Goal: Navigation & Orientation: Find specific page/section

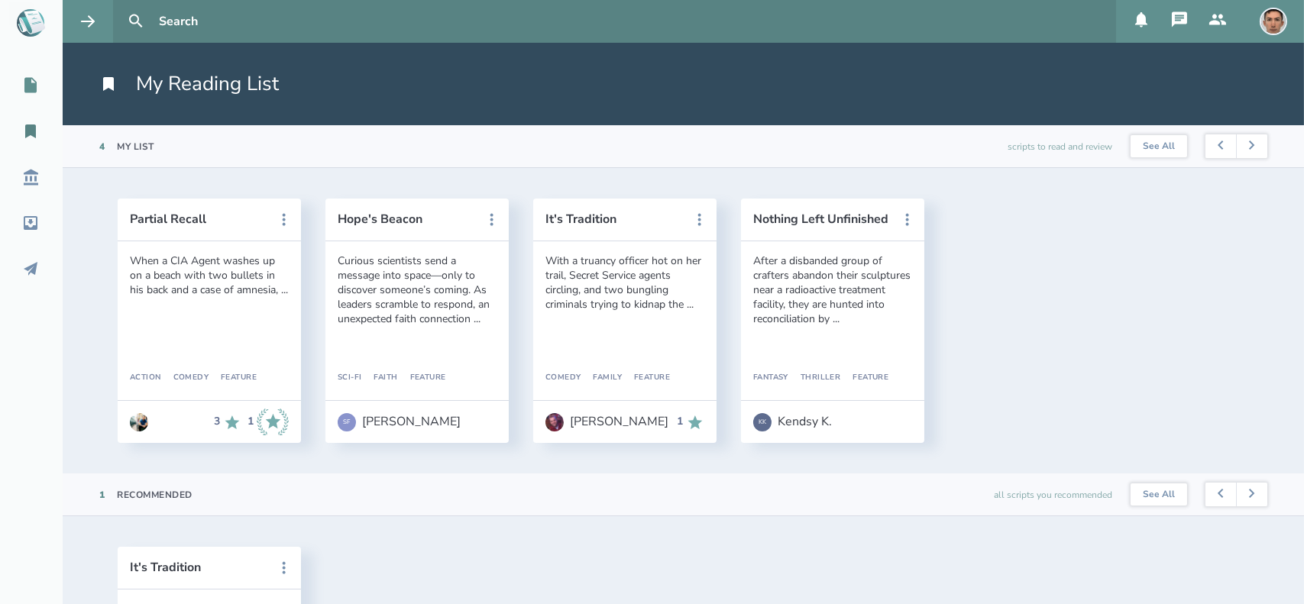
click at [28, 81] on icon at bounding box center [30, 85] width 12 height 15
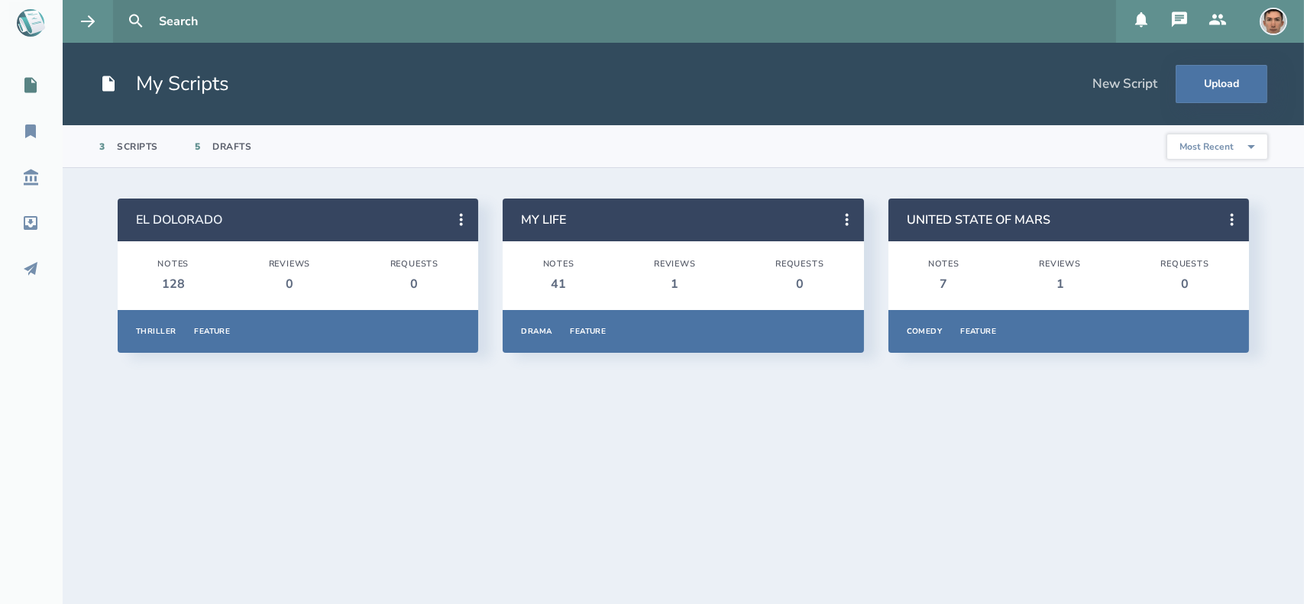
click at [178, 222] on link "EL DOLORADO" at bounding box center [179, 220] width 86 height 17
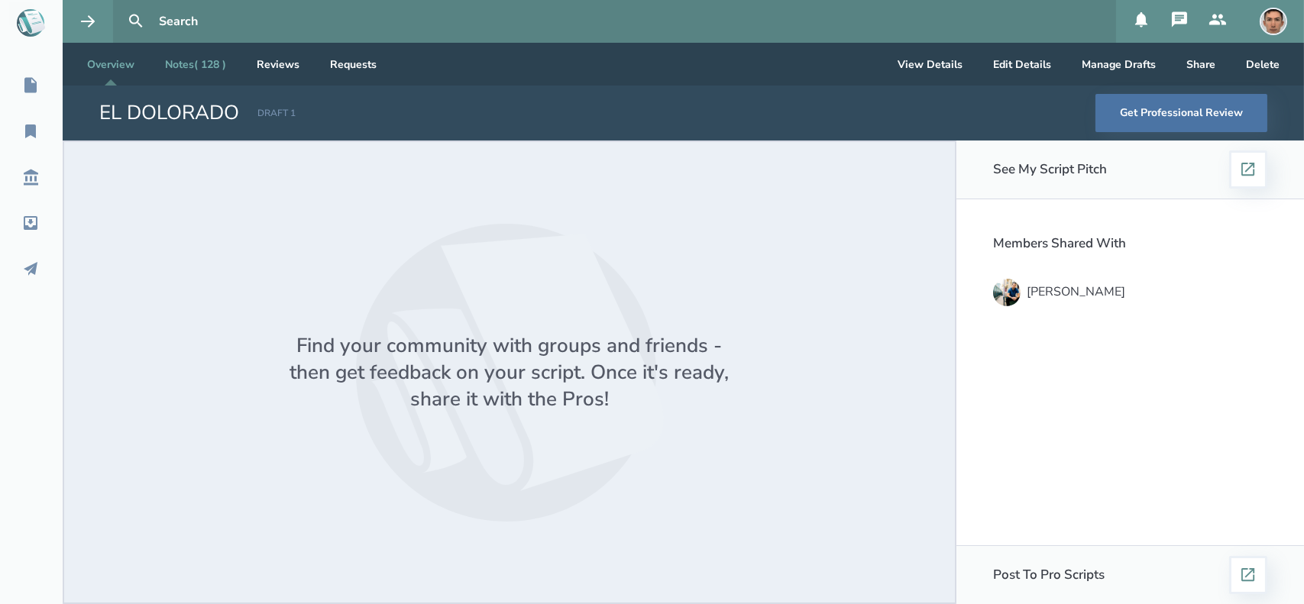
click at [205, 60] on link "Notes ( 128 )" at bounding box center [196, 64] width 86 height 43
